Goal: Task Accomplishment & Management: Use online tool/utility

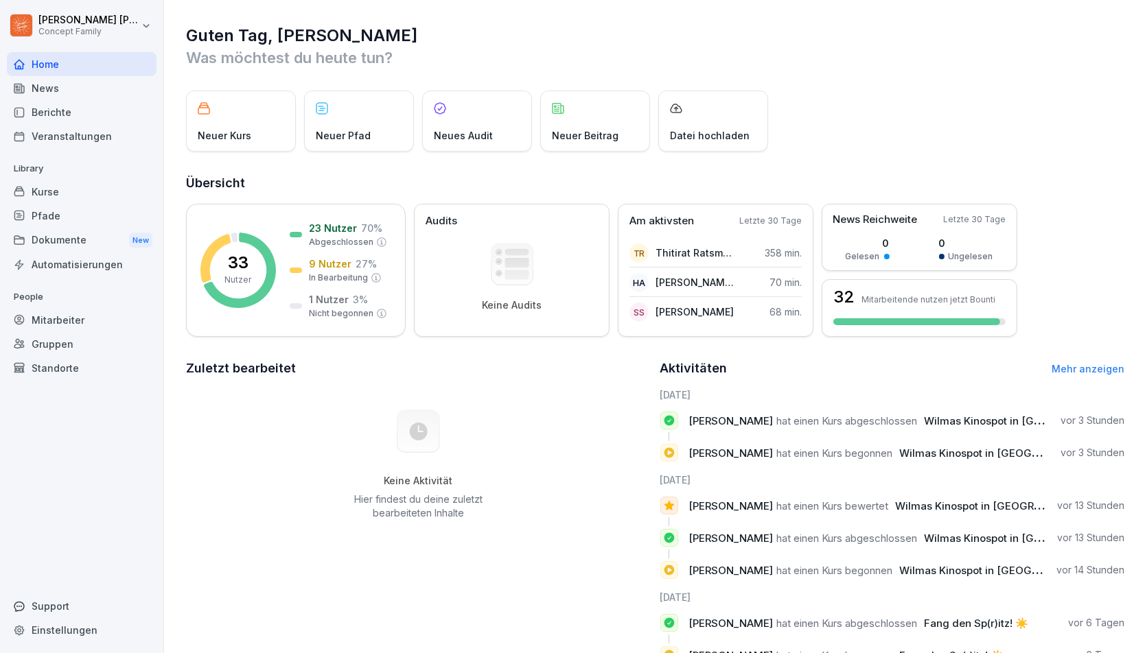
click at [82, 119] on div "Berichte" at bounding box center [82, 112] width 150 height 24
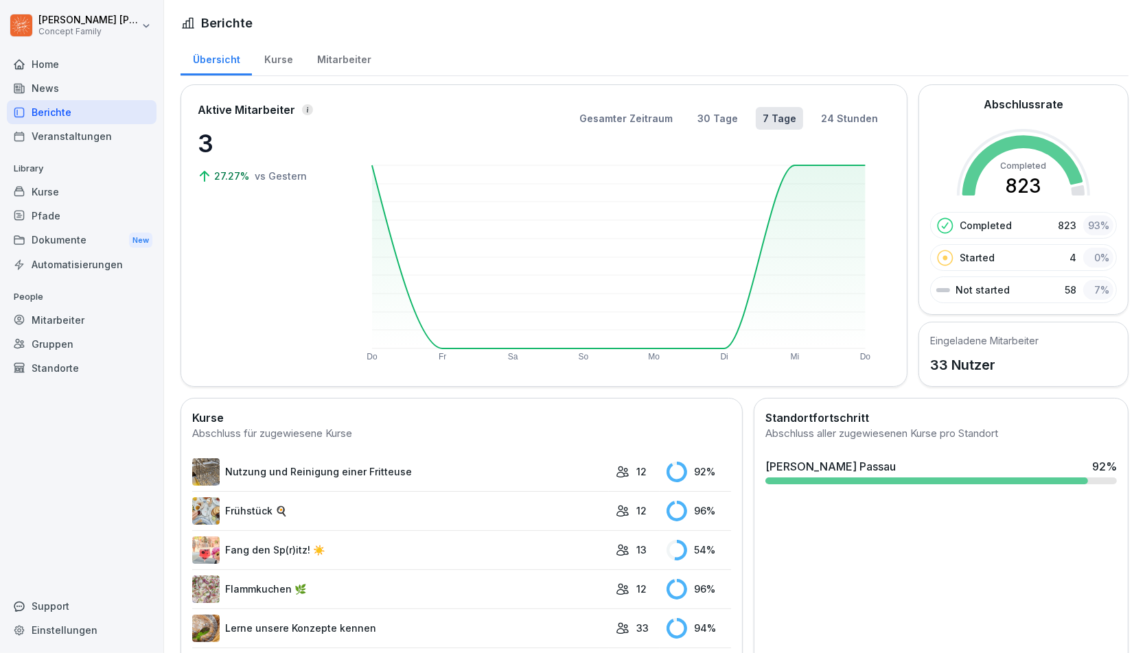
click at [329, 58] on div "Mitarbeiter" at bounding box center [344, 57] width 78 height 35
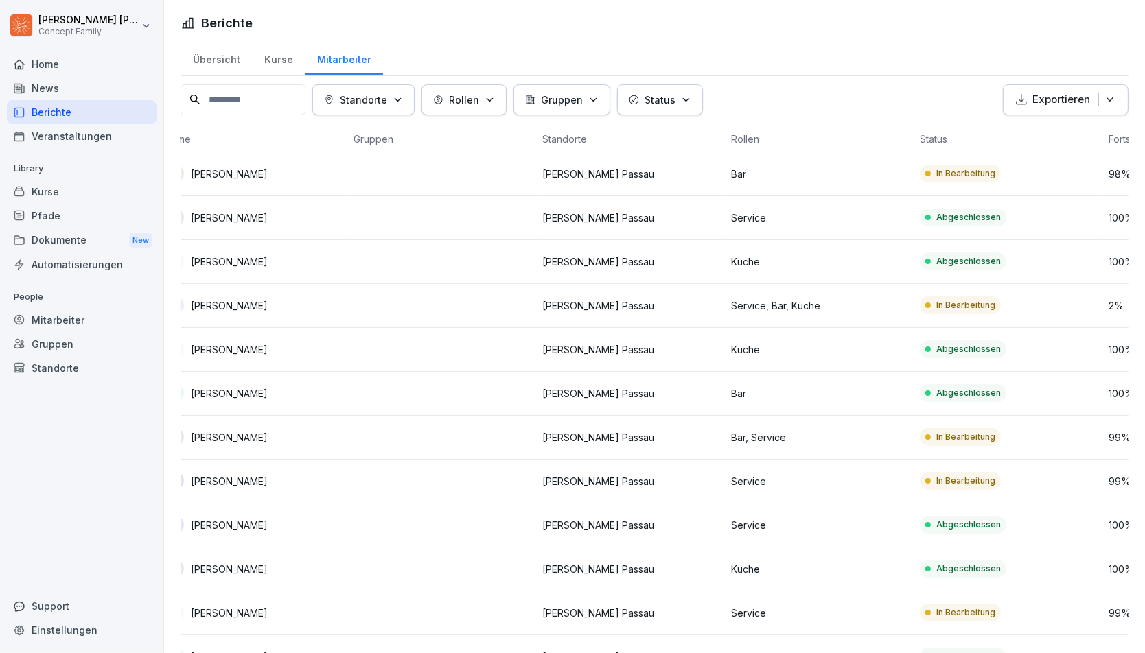
click at [586, 255] on p "[PERSON_NAME] Passau" at bounding box center [631, 262] width 178 height 14
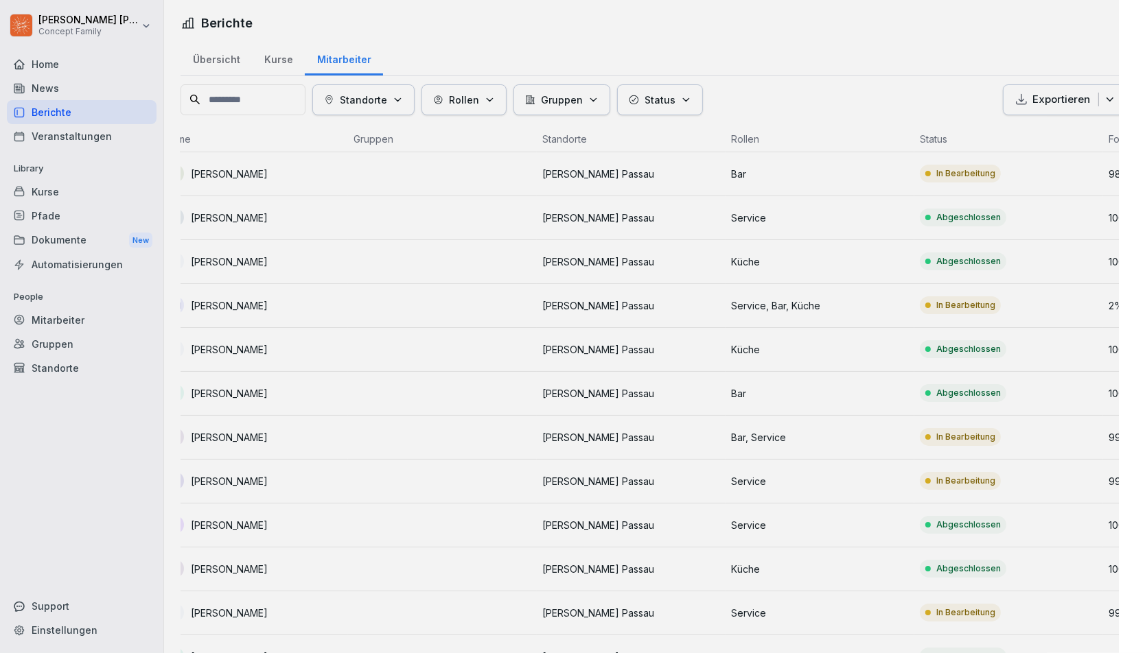
scroll to position [0, 21]
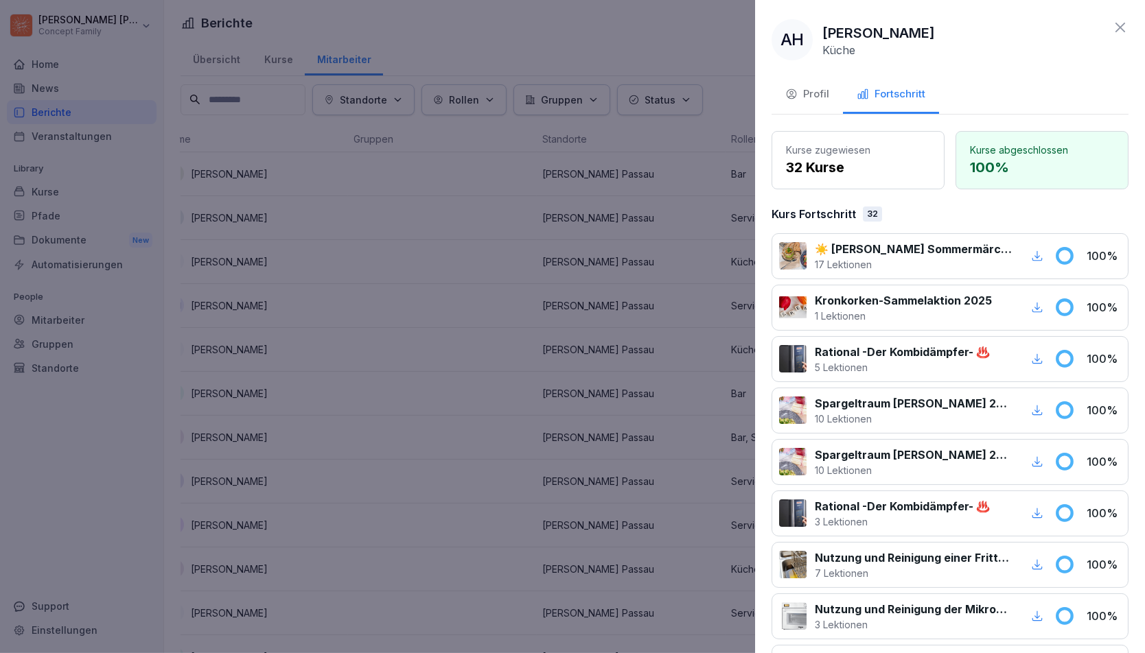
click at [474, 252] on div at bounding box center [572, 326] width 1145 height 653
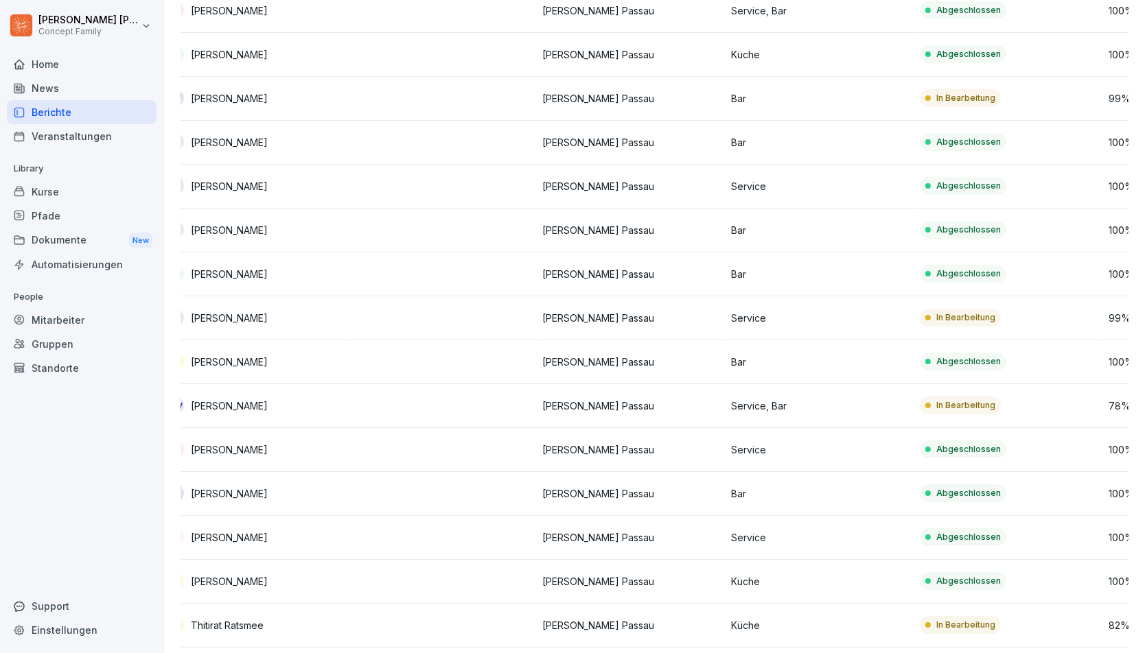
scroll to position [958, 0]
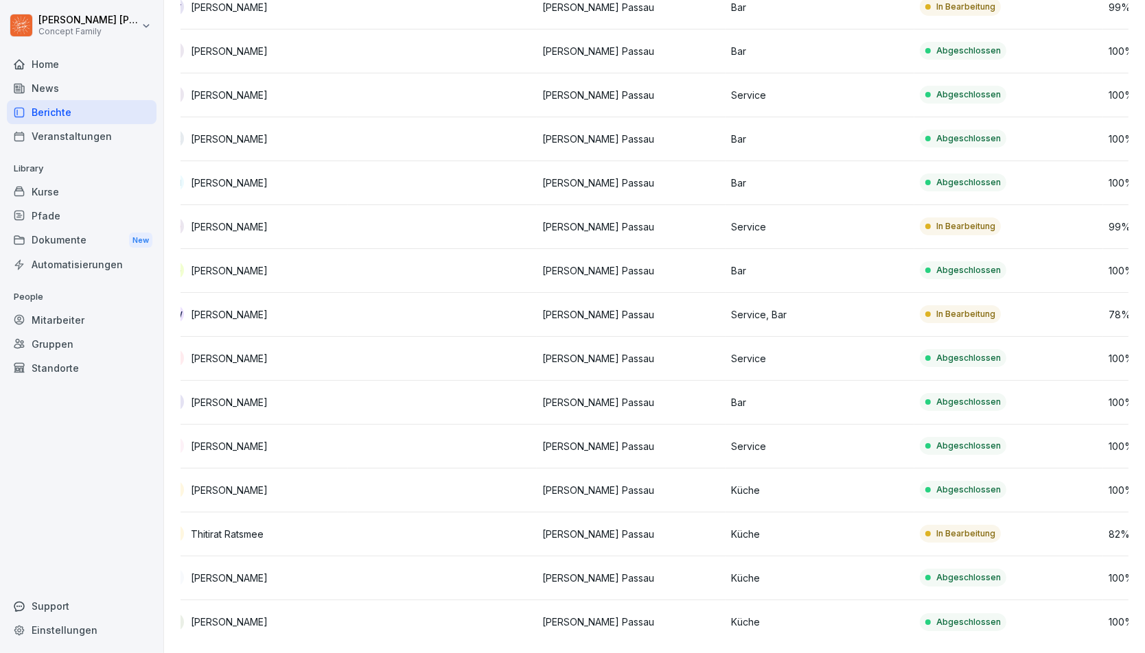
click at [1032, 540] on td "In Bearbeitung" at bounding box center [1008, 535] width 189 height 44
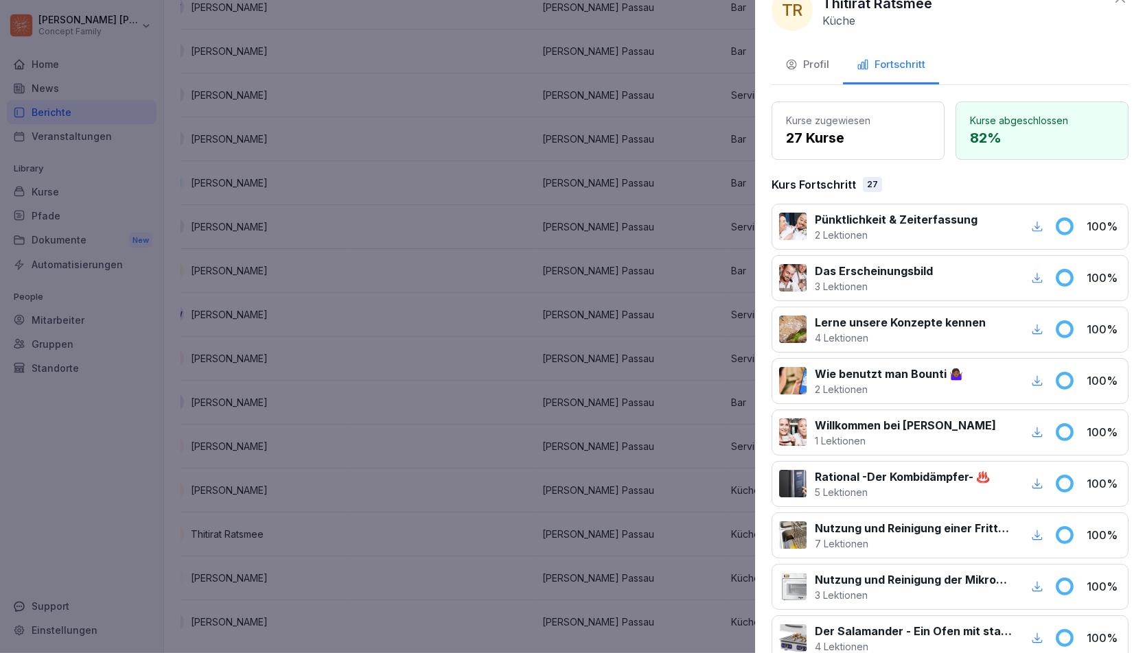
scroll to position [0, 0]
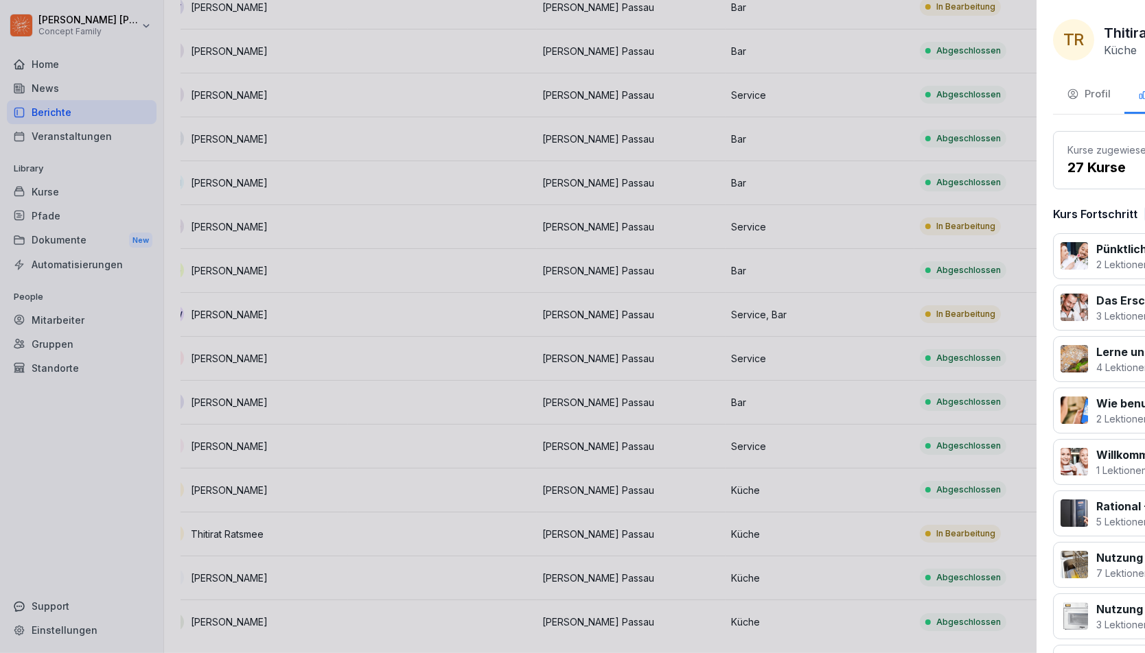
click at [581, 203] on div at bounding box center [572, 326] width 1145 height 653
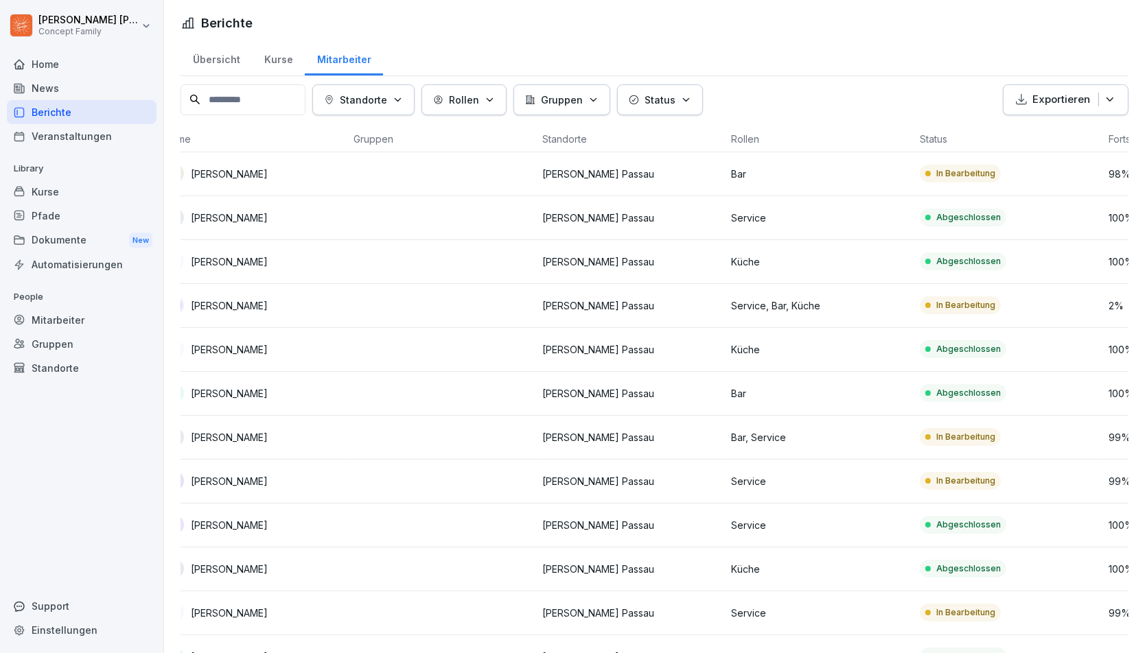
click at [286, 67] on div "Kurse" at bounding box center [278, 57] width 53 height 35
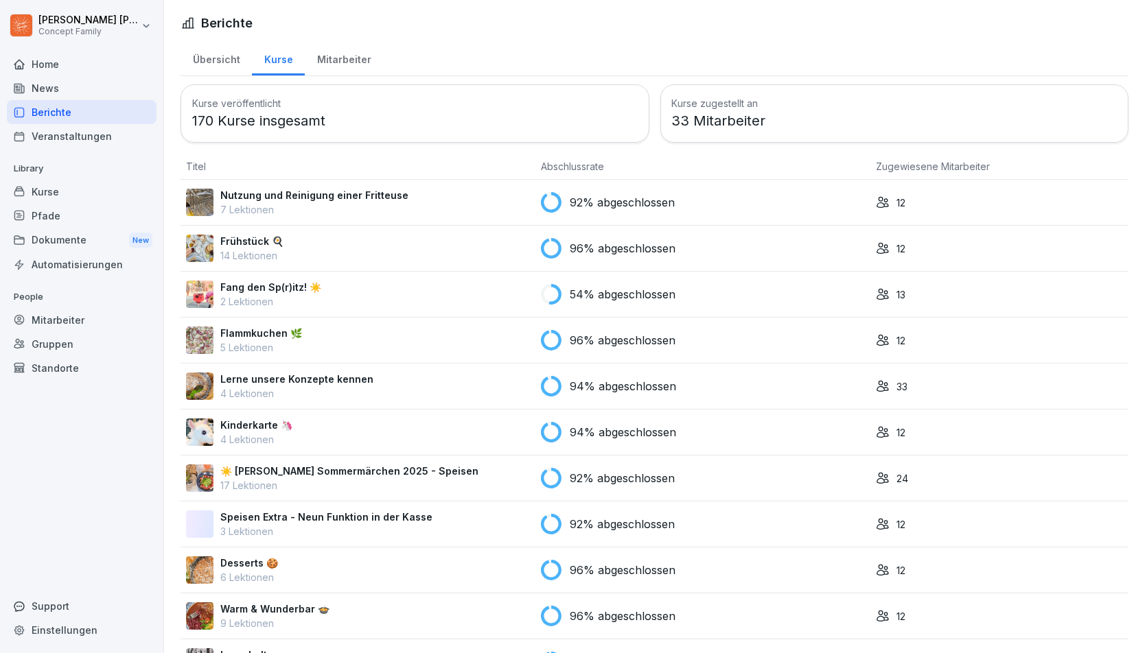
click at [229, 54] on div "Übersicht" at bounding box center [216, 57] width 71 height 35
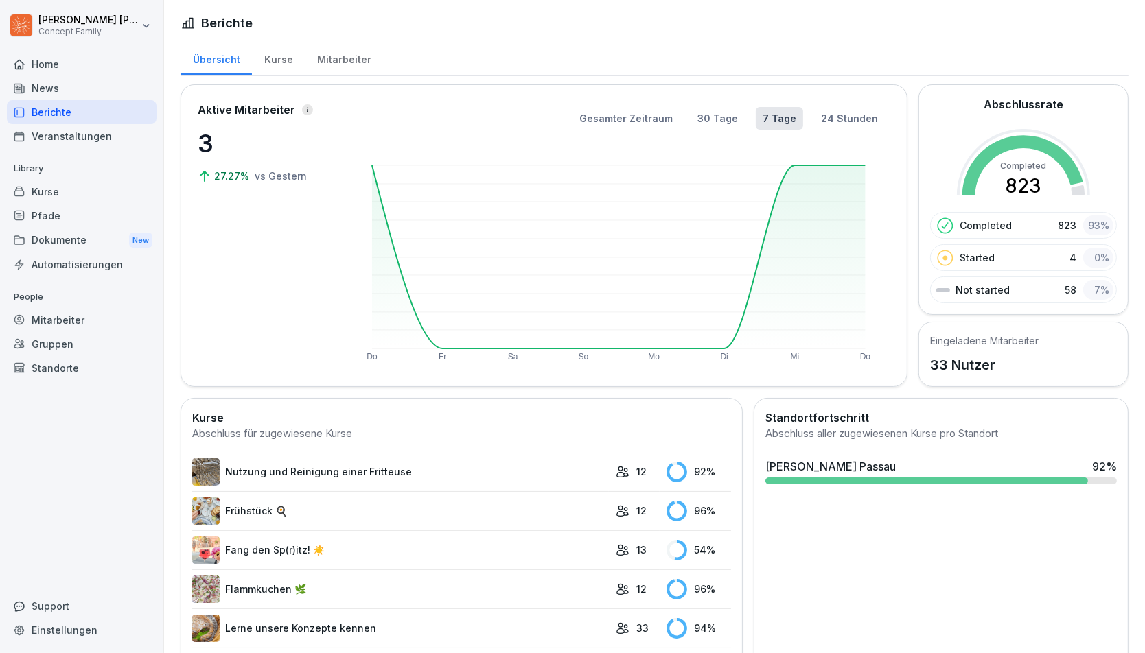
click at [324, 53] on div "Mitarbeiter" at bounding box center [344, 57] width 78 height 35
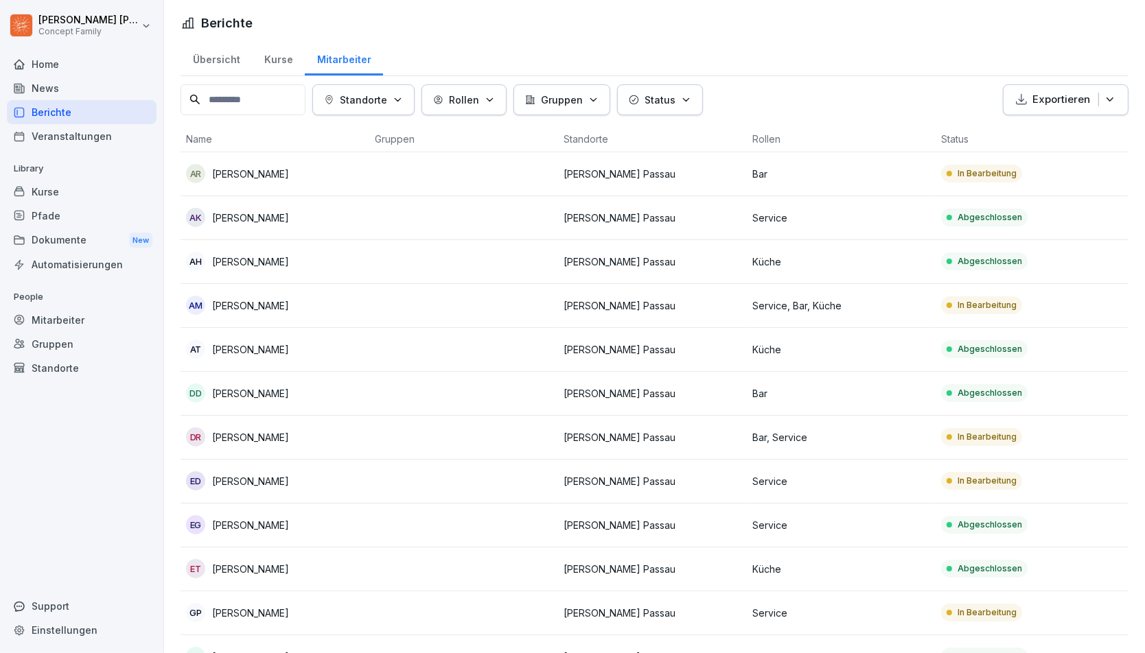
click at [205, 55] on div "Übersicht" at bounding box center [216, 57] width 71 height 35
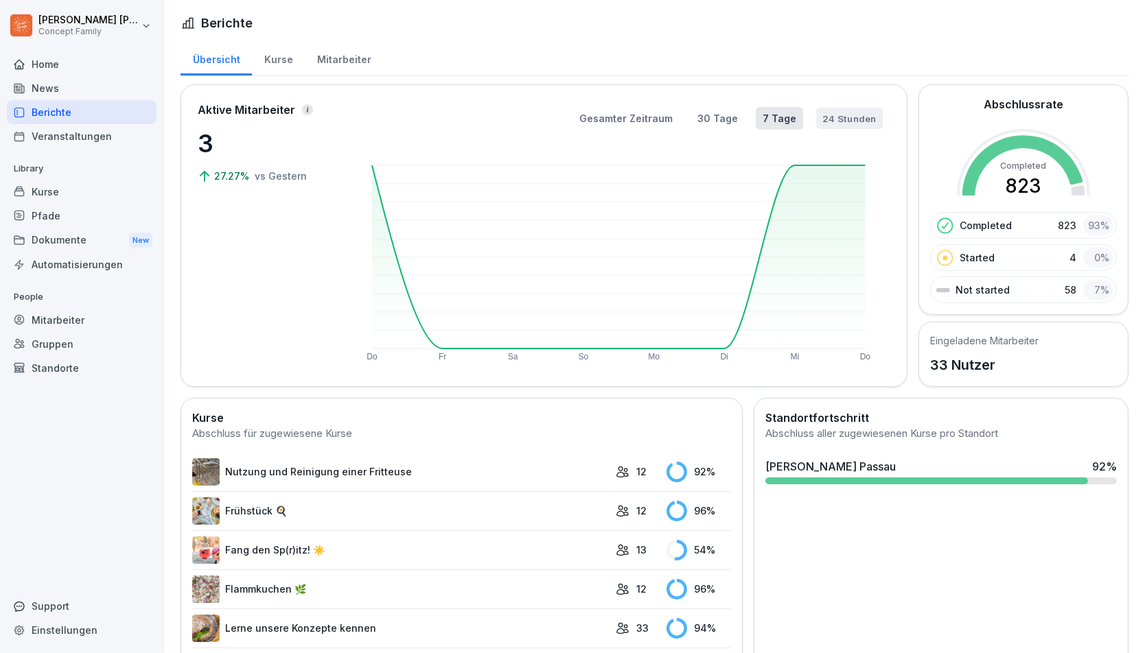
click at [848, 120] on button "24 Stunden" at bounding box center [849, 118] width 67 height 21
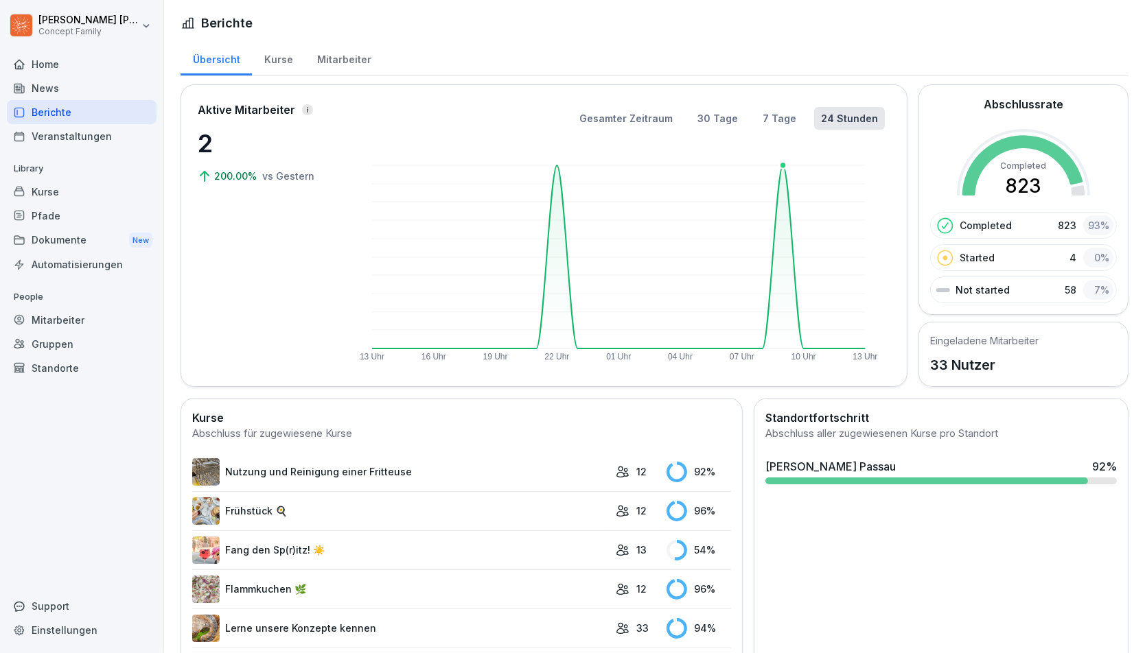
click at [780, 167] on g "13 Uhr 16 Uhr 19 Uhr 22 Uhr 01 Uhr 04 Uhr 07 Uhr 10 Uhr 13 Uhr" at bounding box center [619, 262] width 518 height 200
click at [783, 167] on rect at bounding box center [619, 256] width 494 height 183
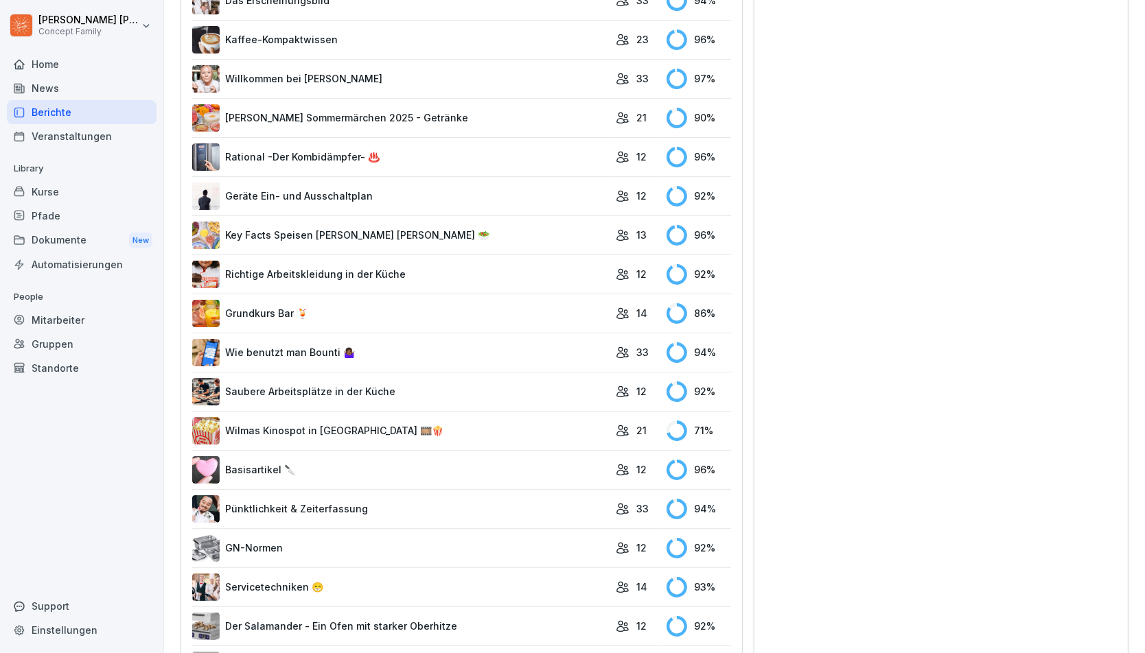
scroll to position [1138, 0]
click at [589, 418] on link "Wilmas Kinospot in [GEOGRAPHIC_DATA] 🎞️🍿" at bounding box center [400, 429] width 417 height 27
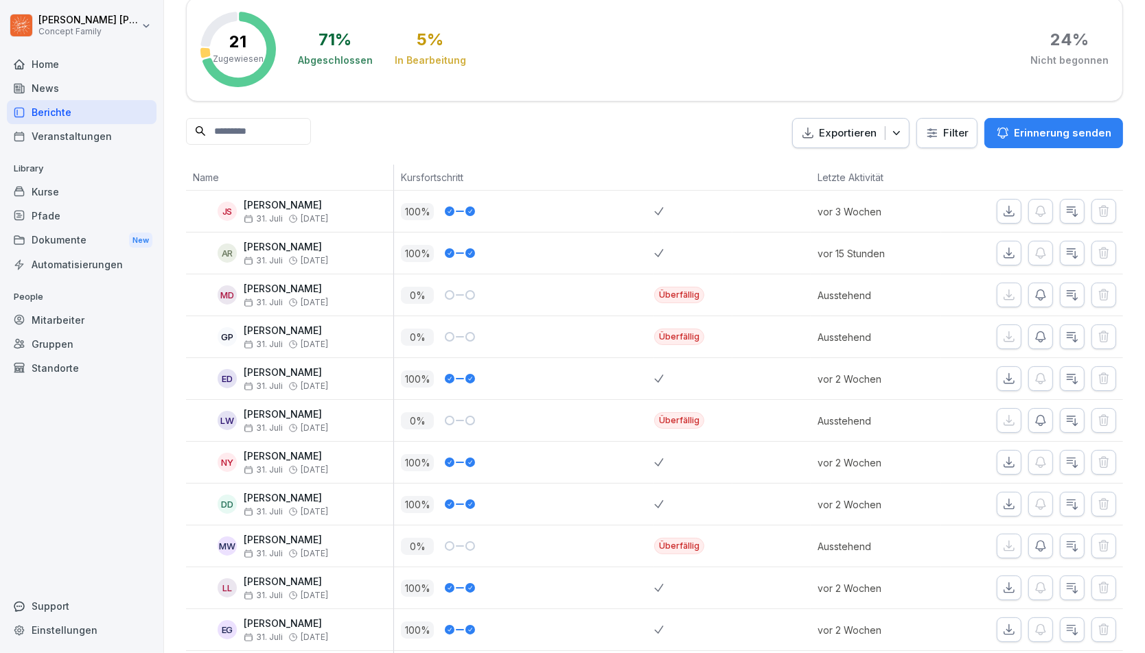
scroll to position [72, 0]
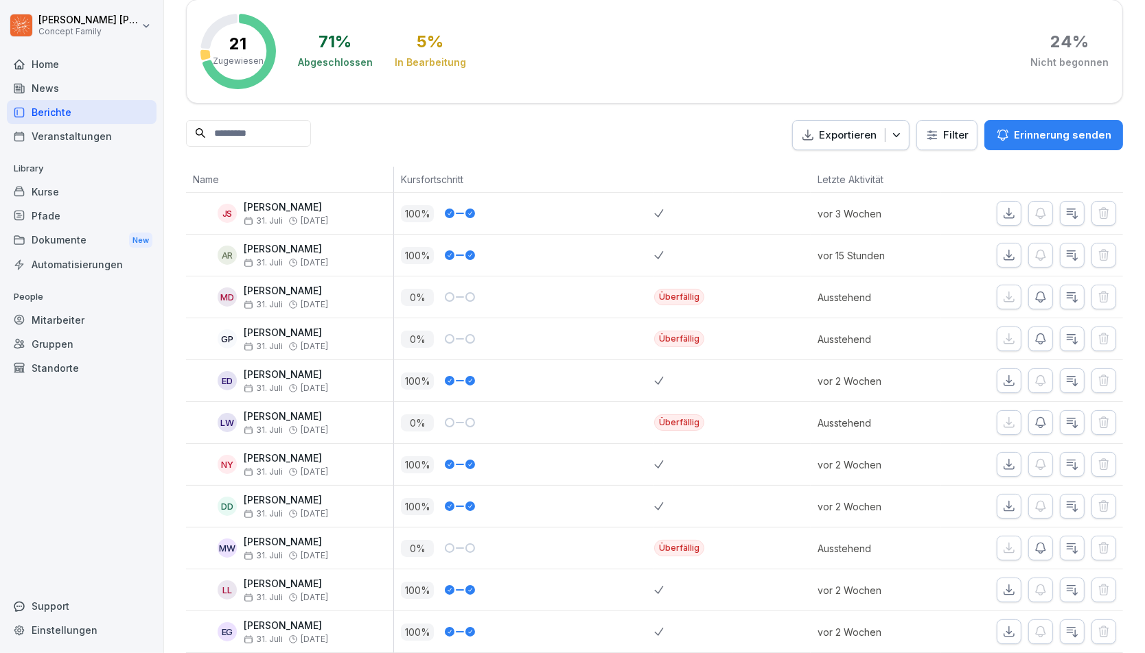
click at [1060, 141] on button "Erinnerung senden" at bounding box center [1053, 135] width 139 height 30
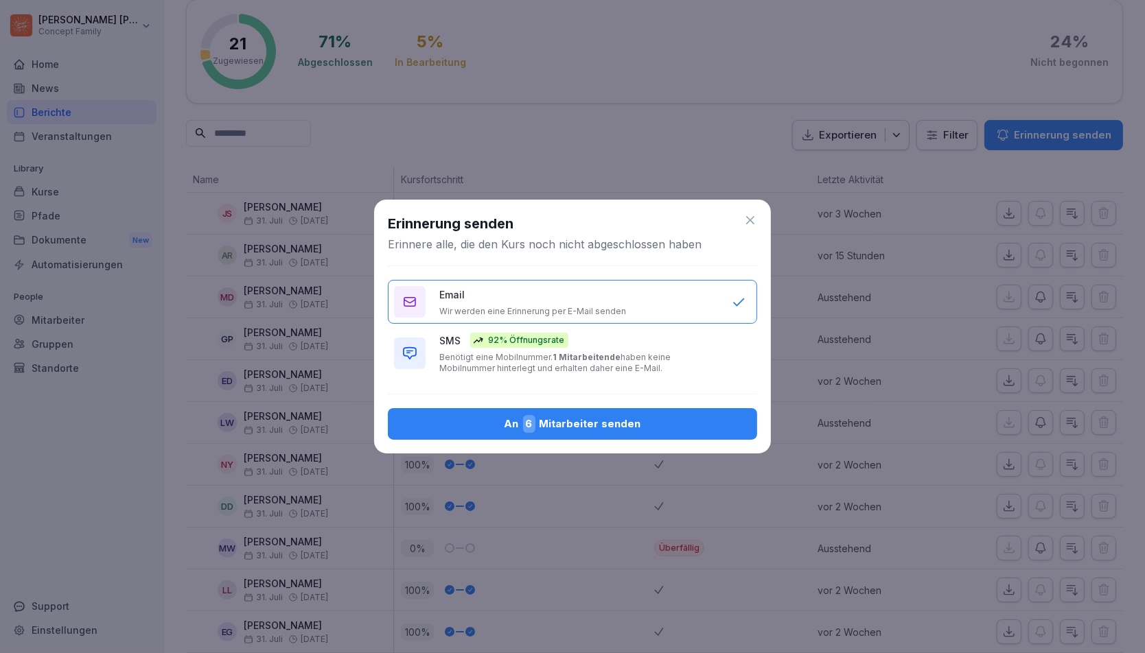
click at [540, 359] on p "Benötigt eine Mobilnummer. 1 Mitarbeitende haben keine Mobilnummer hinterlegt u…" at bounding box center [578, 363] width 279 height 22
click at [557, 430] on div "An 6 Mitarbeiter senden" at bounding box center [572, 424] width 347 height 18
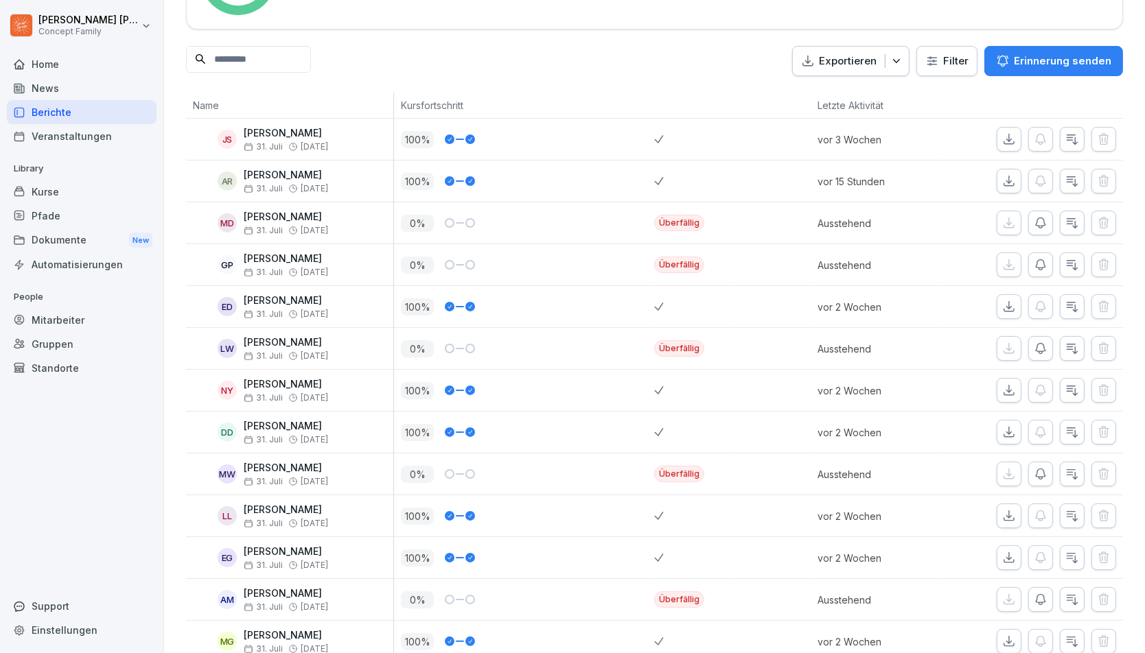
scroll to position [0, 0]
